Goal: Find specific fact: Find contact information

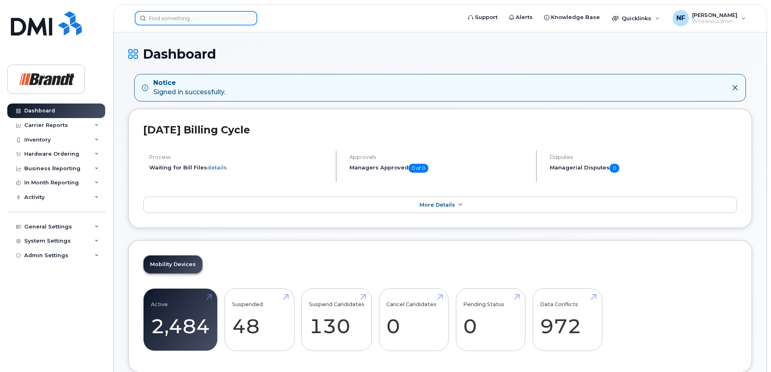
click at [224, 23] on input at bounding box center [196, 18] width 123 height 15
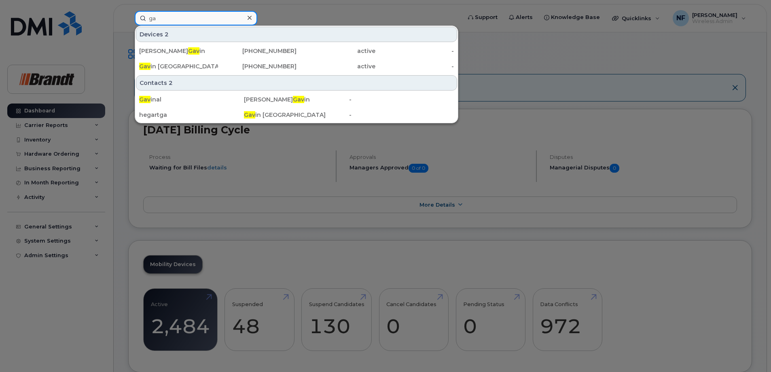
type input "g"
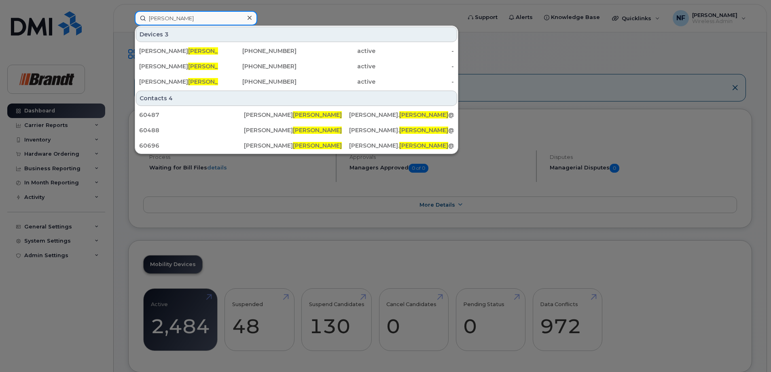
drag, startPoint x: 217, startPoint y: 19, endPoint x: 102, endPoint y: 19, distance: 114.5
click at [128, 19] on div "[PERSON_NAME] Devices 3 [PERSON_NAME] [PHONE_NUMBER] active - [PERSON_NAME] [PH…" at bounding box center [295, 18] width 334 height 15
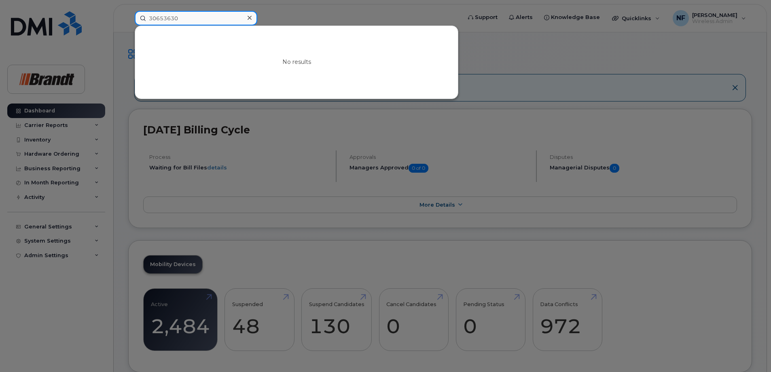
type input "30653630"
click at [250, 19] on icon at bounding box center [250, 18] width 4 height 4
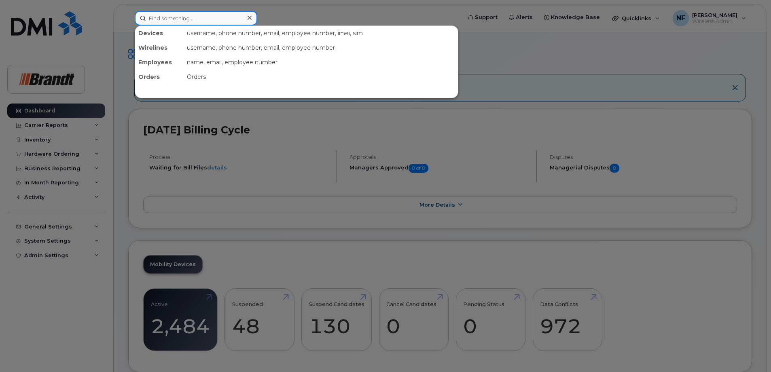
click at [219, 19] on input at bounding box center [196, 18] width 123 height 15
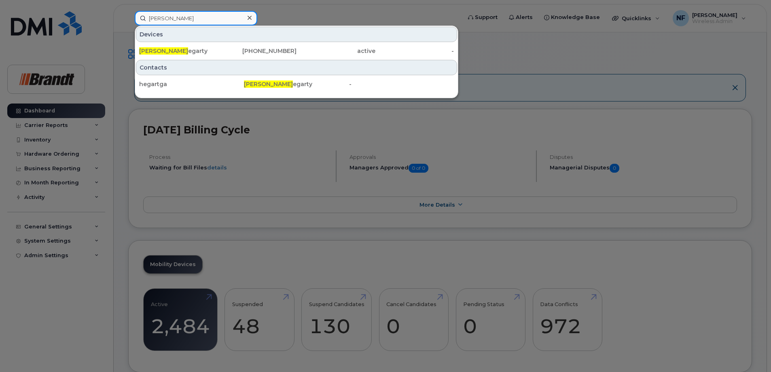
type input "[PERSON_NAME]"
click at [232, 52] on div "[PHONE_NUMBER]" at bounding box center [257, 51] width 79 height 8
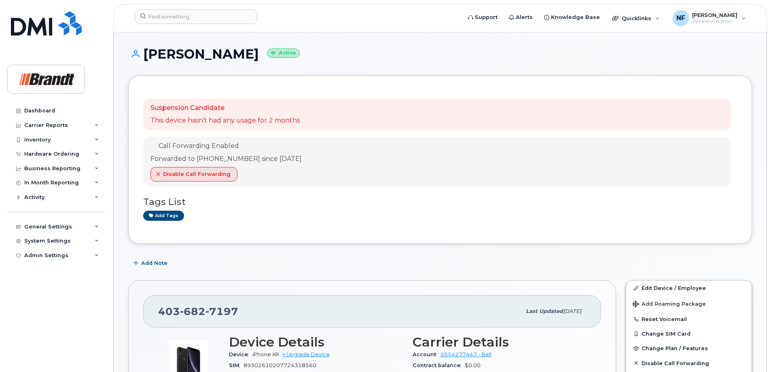
scroll to position [40, 0]
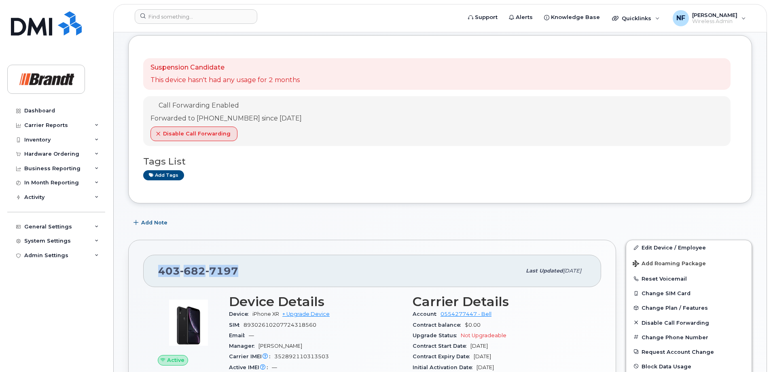
drag, startPoint x: 238, startPoint y: 270, endPoint x: 147, endPoint y: 273, distance: 90.7
click at [147, 273] on div "403 682 7197 Last updated Aug 11, 2025" at bounding box center [372, 271] width 458 height 32
copy span "403 682 7197"
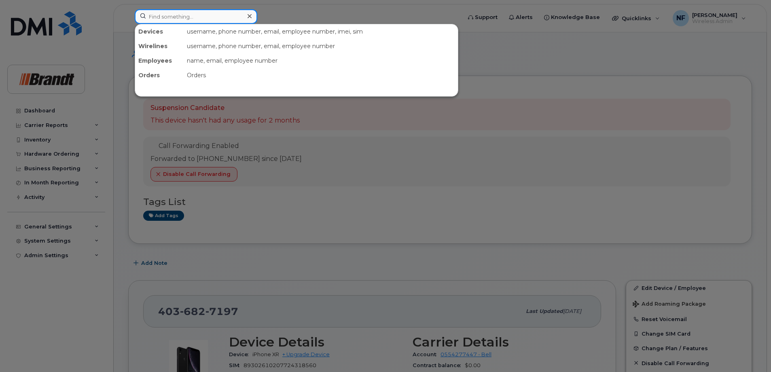
click at [221, 21] on input at bounding box center [196, 16] width 123 height 15
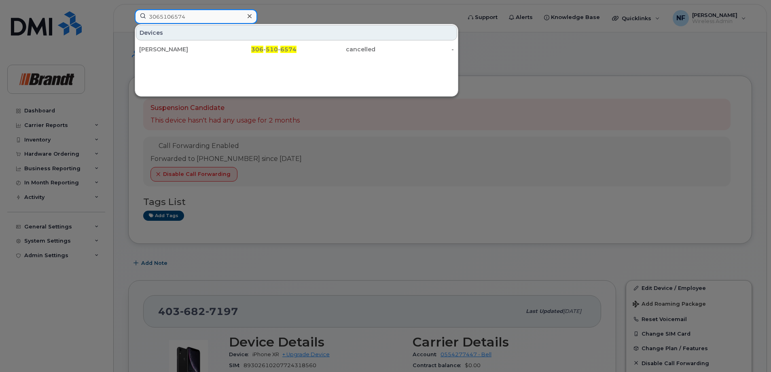
type input "3065106574"
click at [251, 14] on icon at bounding box center [250, 16] width 4 height 6
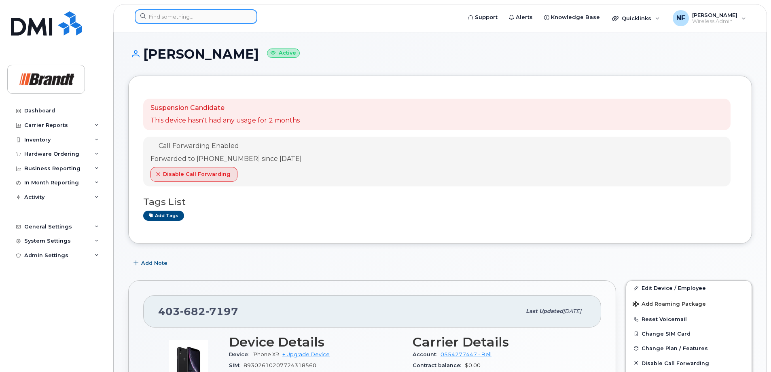
click at [242, 14] on input at bounding box center [196, 16] width 123 height 15
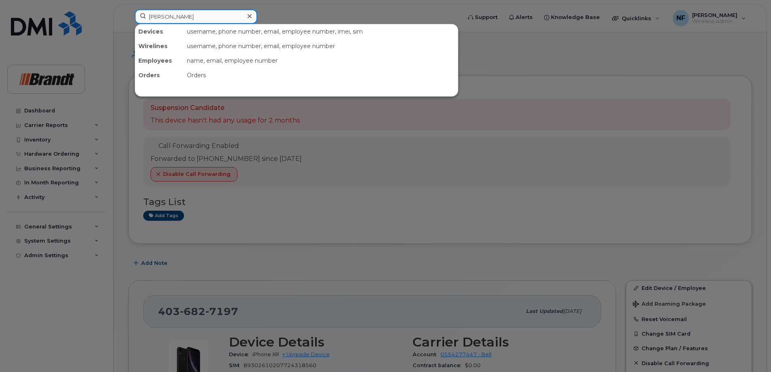
type input "john stone"
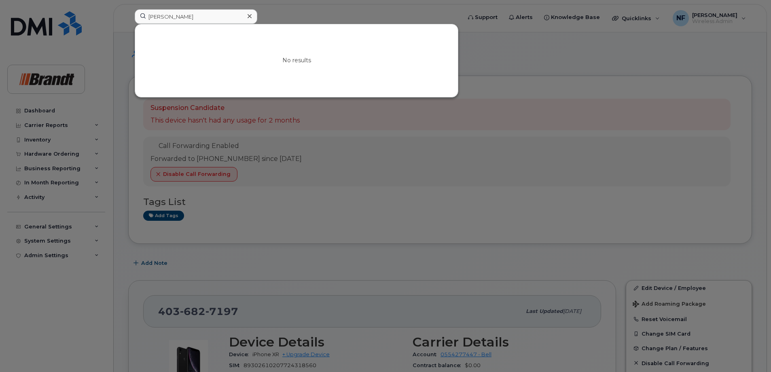
click at [250, 16] on icon at bounding box center [250, 16] width 4 height 4
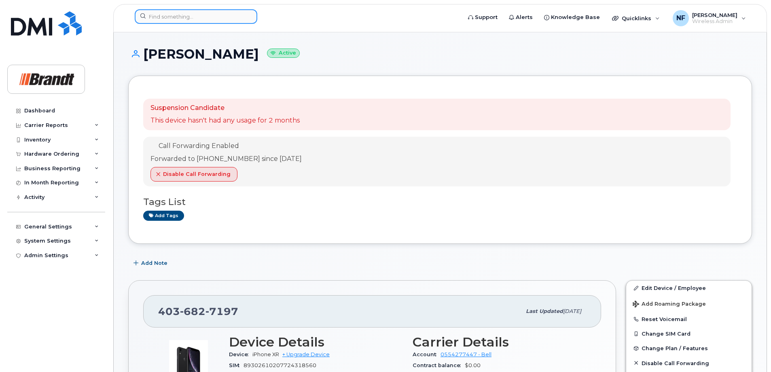
click at [226, 19] on input at bounding box center [196, 16] width 123 height 15
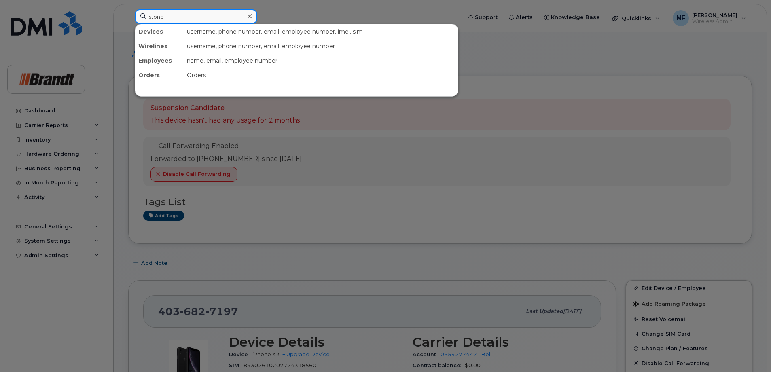
type input "stone"
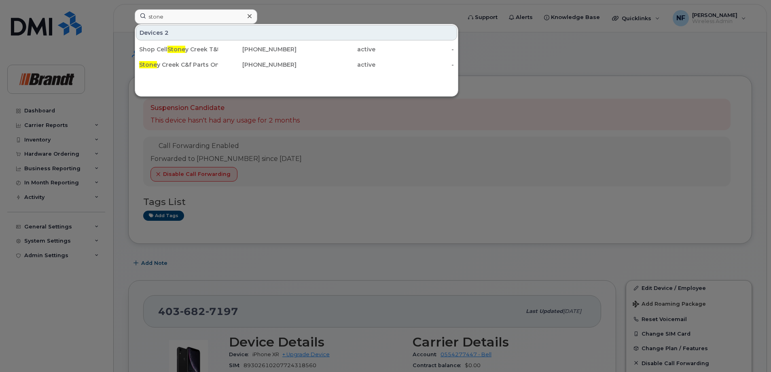
click at [253, 16] on div at bounding box center [250, 17] width 12 height 12
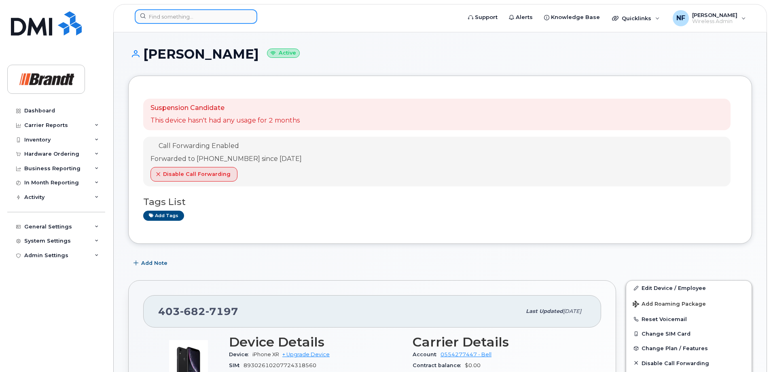
click at [198, 21] on input at bounding box center [196, 16] width 123 height 15
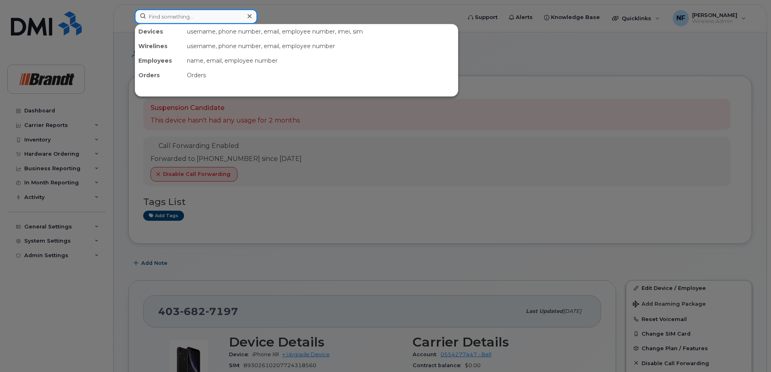
click at [211, 16] on input at bounding box center [196, 16] width 123 height 15
paste input "3065192096"
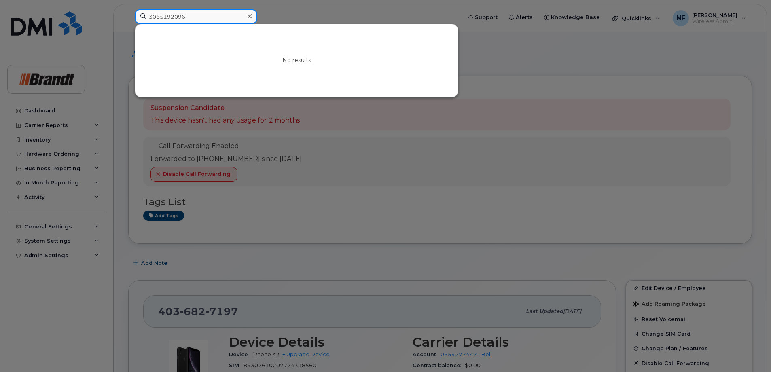
drag, startPoint x: 169, startPoint y: 17, endPoint x: 216, endPoint y: 17, distance: 47.3
click at [216, 17] on input "3065192096" at bounding box center [196, 16] width 123 height 15
click at [208, 16] on input "3065192096" at bounding box center [196, 16] width 123 height 15
type input "3065192096"
drag, startPoint x: 211, startPoint y: 17, endPoint x: 54, endPoint y: 16, distance: 157.4
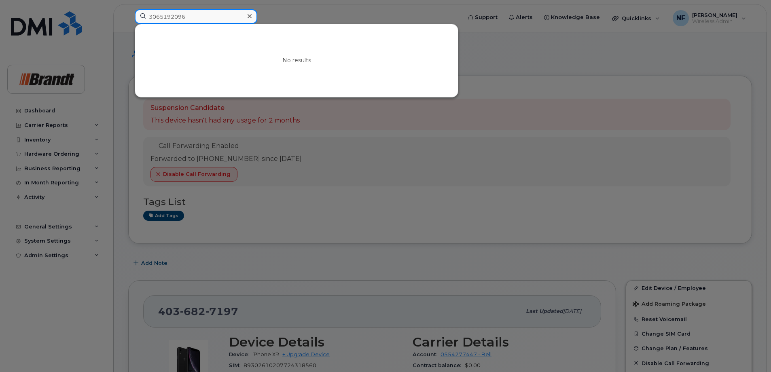
click at [128, 16] on div "3065192096 No results" at bounding box center [295, 18] width 334 height 18
click at [252, 14] on div at bounding box center [250, 17] width 12 height 12
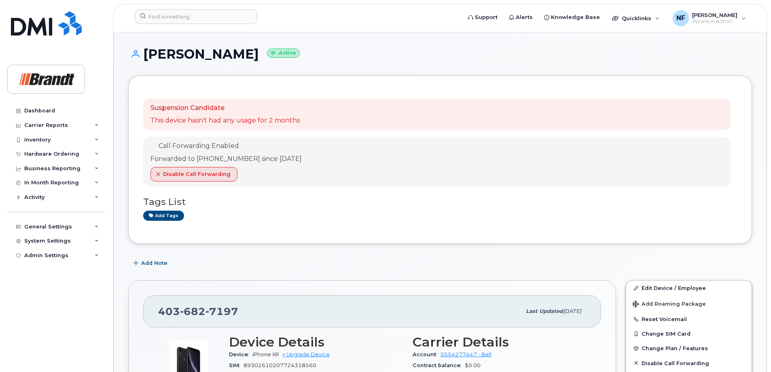
click at [210, 310] on span "7197" at bounding box center [222, 311] width 33 height 12
copy span "403 682 7197"
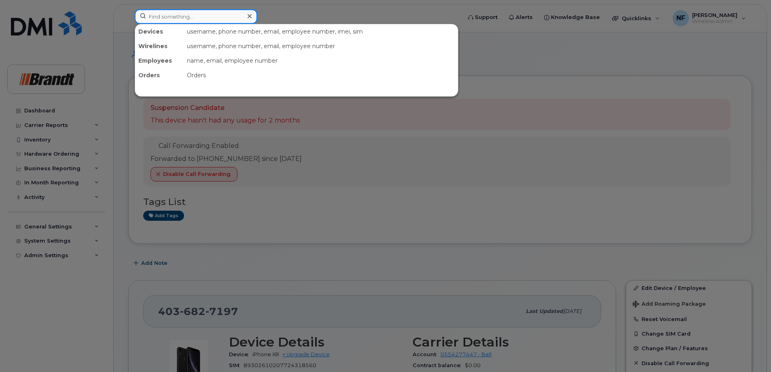
click at [223, 21] on input at bounding box center [196, 16] width 123 height 15
